Goal: Entertainment & Leisure: Browse casually

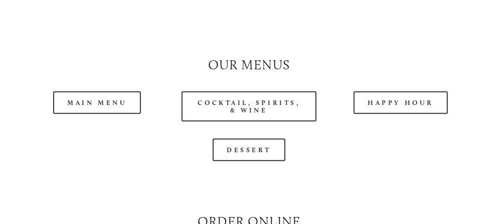
scroll to position [852, 0]
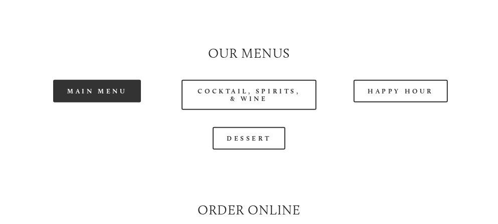
click at [89, 95] on link "Main Menu" at bounding box center [97, 91] width 88 height 23
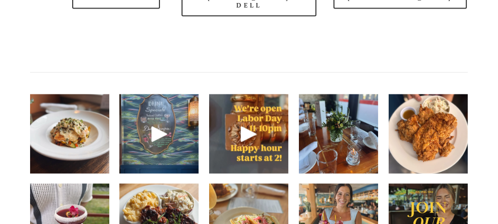
scroll to position [1253, 0]
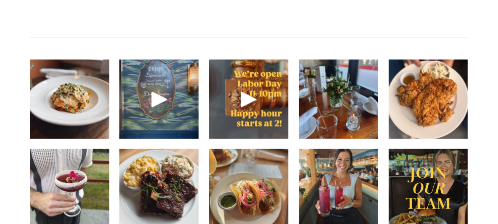
click at [397, 112] on img at bounding box center [427, 99] width 79 height 106
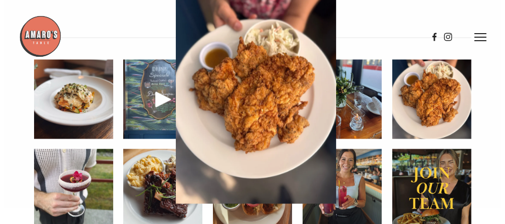
scroll to position [1238, 0]
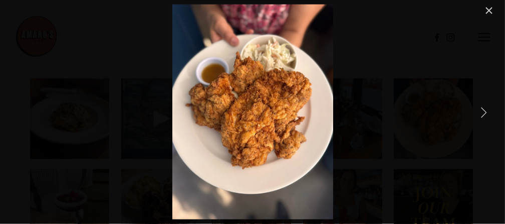
click at [487, 116] on link "Next Item" at bounding box center [484, 112] width 22 height 22
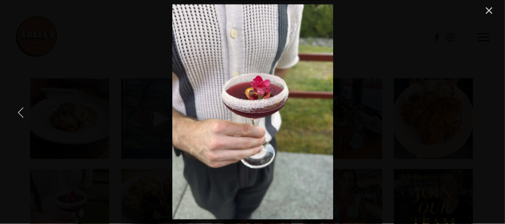
click at [24, 114] on link "Previous Item" at bounding box center [21, 112] width 22 height 22
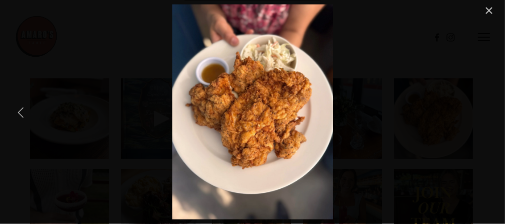
click at [22, 114] on link "Previous Item" at bounding box center [21, 112] width 22 height 22
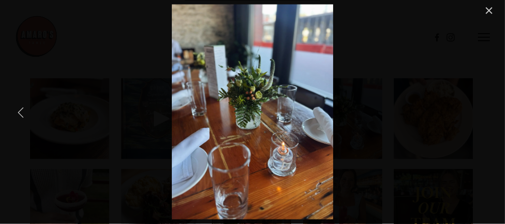
click at [22, 114] on link "Previous Item" at bounding box center [21, 112] width 22 height 22
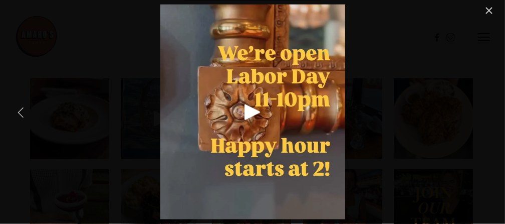
click at [22, 114] on link "Previous Item" at bounding box center [21, 112] width 22 height 22
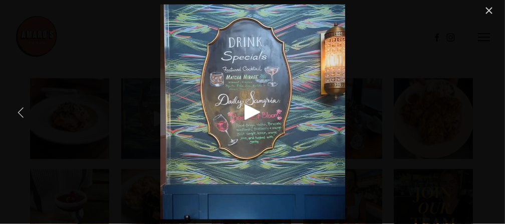
click at [22, 114] on link "Previous Item" at bounding box center [21, 112] width 22 height 22
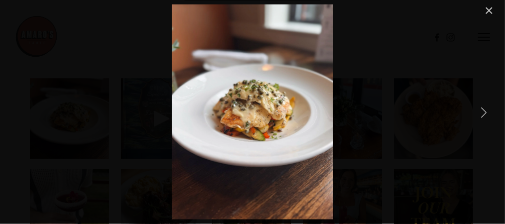
click at [491, 9] on link "Close" at bounding box center [489, 11] width 12 height 12
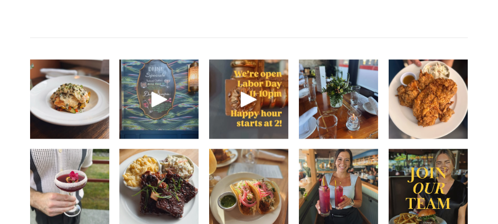
scroll to position [1303, 0]
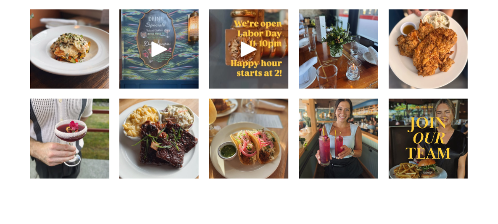
click at [254, 149] on img at bounding box center [248, 138] width 79 height 105
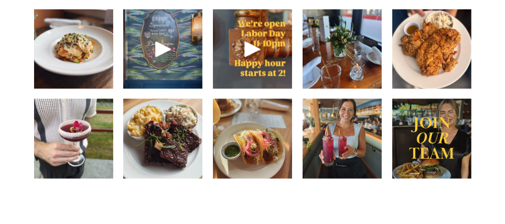
scroll to position [1288, 0]
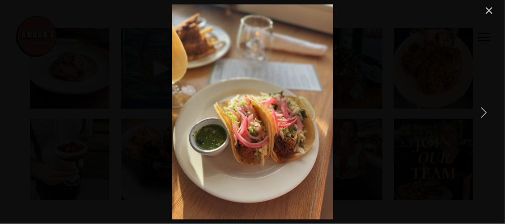
click at [490, 114] on link "Next Item" at bounding box center [484, 112] width 22 height 22
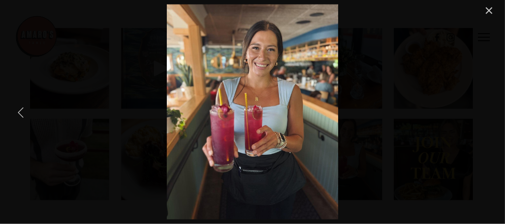
click at [25, 113] on link "Previous Item" at bounding box center [21, 112] width 22 height 22
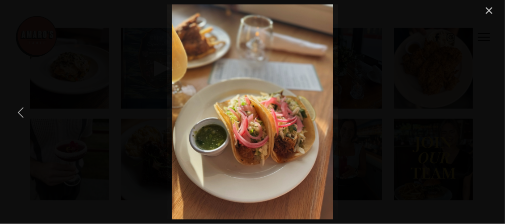
click at [25, 113] on link "Previous Item" at bounding box center [21, 112] width 22 height 22
click at [22, 114] on link "Previous Item" at bounding box center [21, 112] width 22 height 22
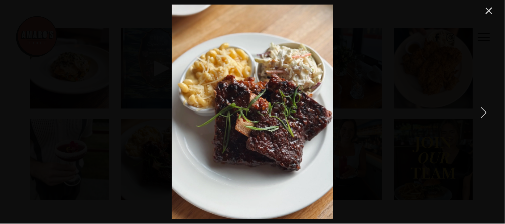
click at [490, 11] on link "Close" at bounding box center [489, 11] width 12 height 12
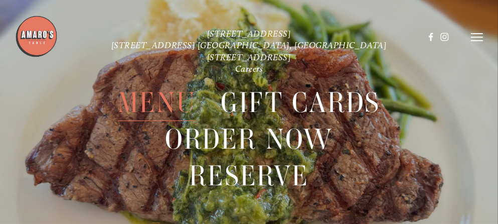
scroll to position [49, 0]
